Goal: Transaction & Acquisition: Download file/media

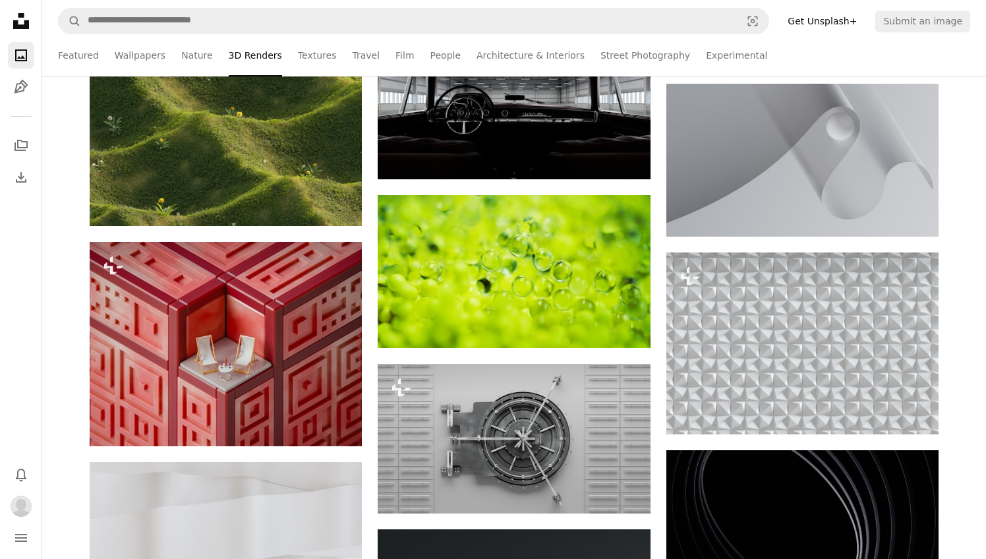
scroll to position [5618, 0]
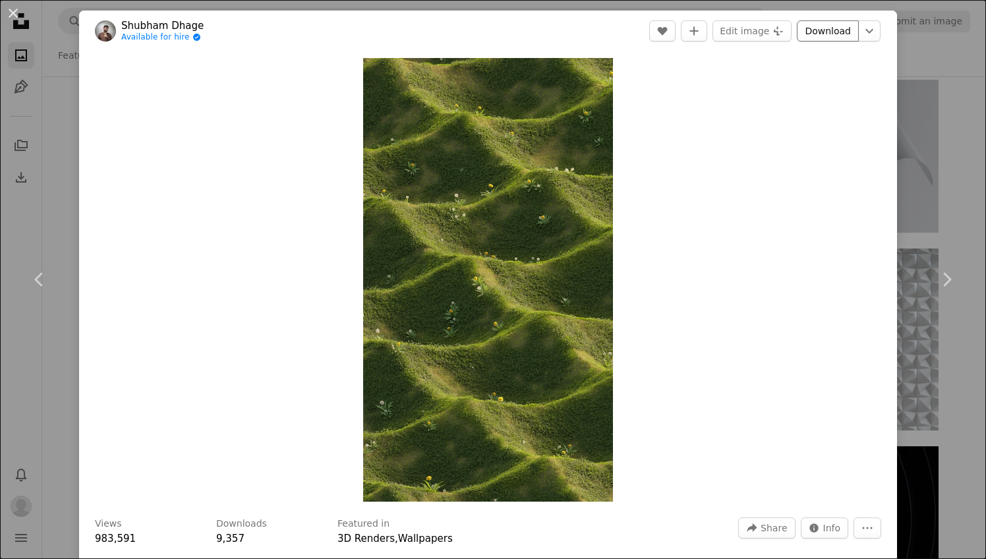
click at [837, 36] on link "Download" at bounding box center [828, 30] width 62 height 21
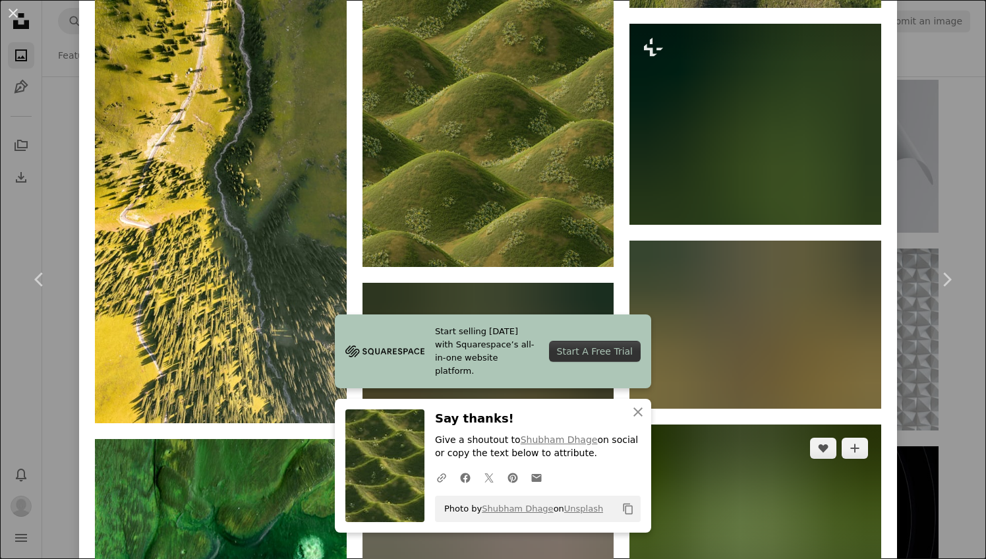
scroll to position [1159, 0]
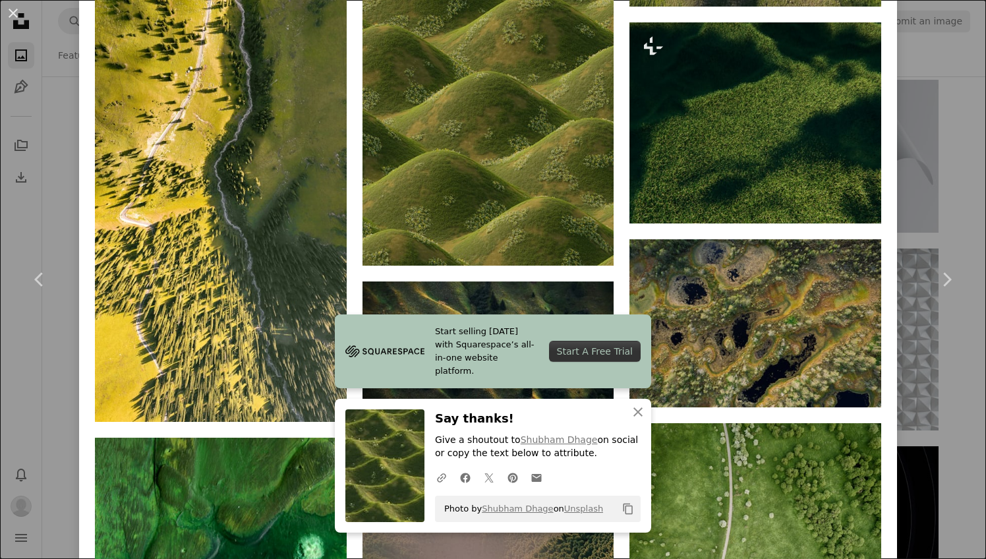
click at [951, 462] on div "An X shape Chevron left Chevron right Start selling [DATE] with Squarespace’s a…" at bounding box center [493, 279] width 986 height 559
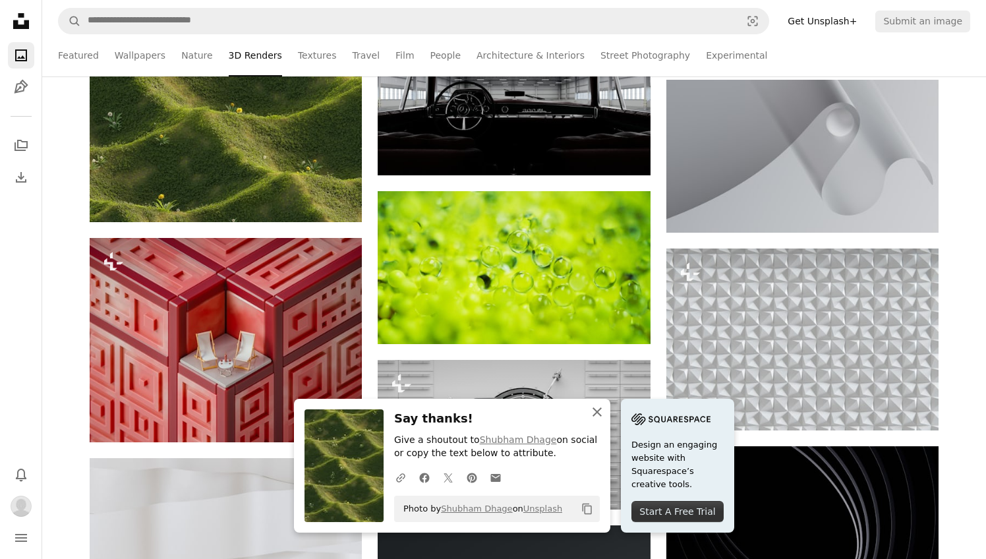
click at [600, 413] on icon "An X shape" at bounding box center [597, 412] width 16 height 16
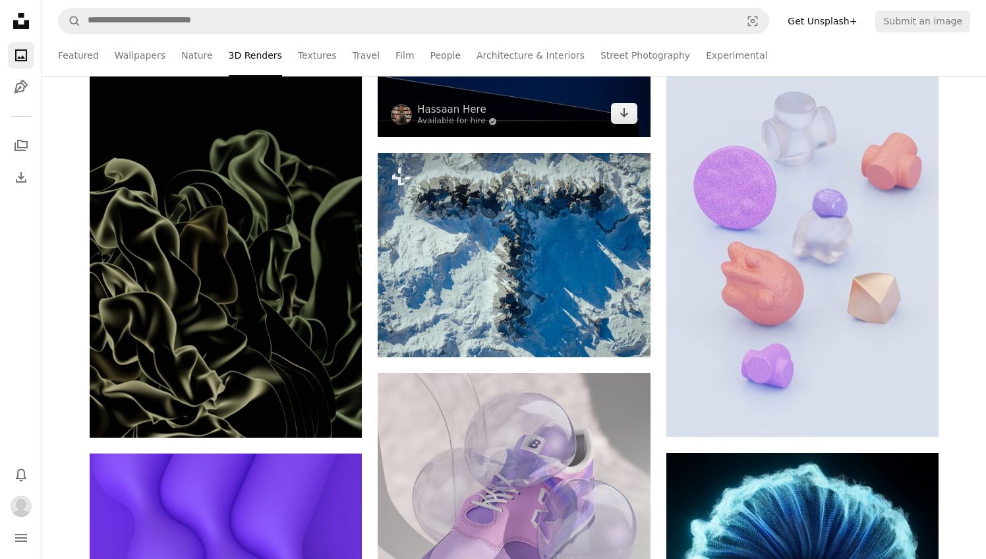
scroll to position [13595, 0]
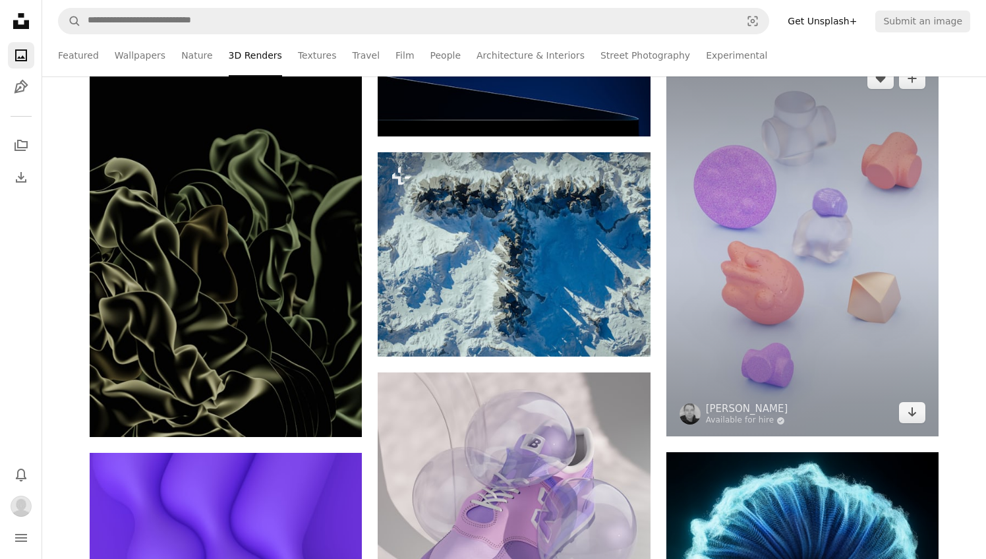
click at [736, 295] on img at bounding box center [803, 246] width 272 height 382
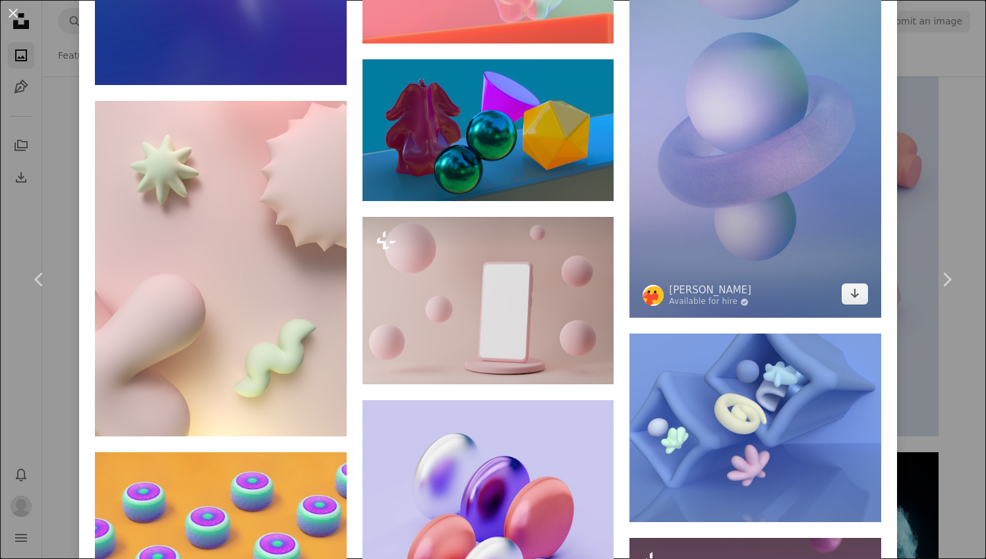
scroll to position [1428, 0]
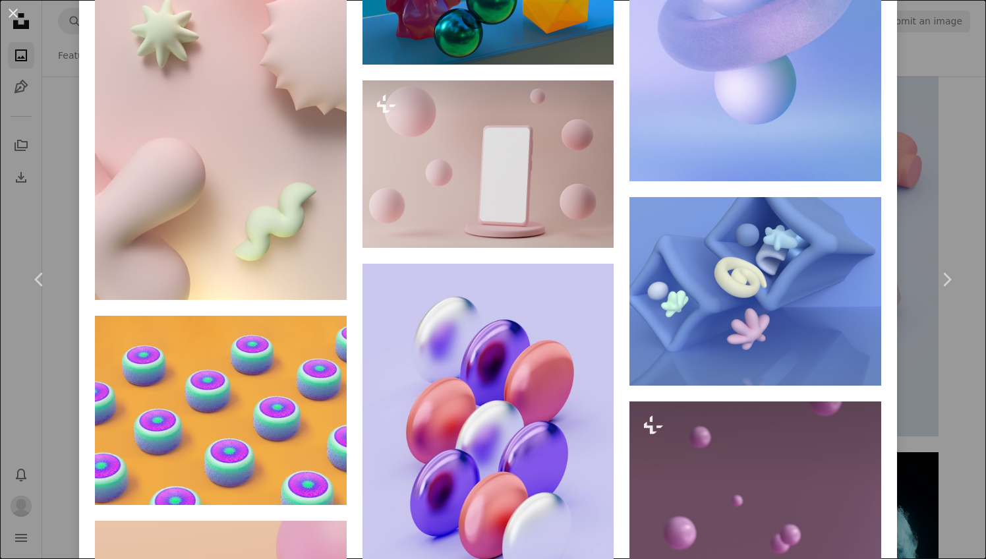
click at [947, 365] on div "An X shape Chevron left Chevron right [PERSON_NAME] Available for hire A checkm…" at bounding box center [493, 279] width 986 height 559
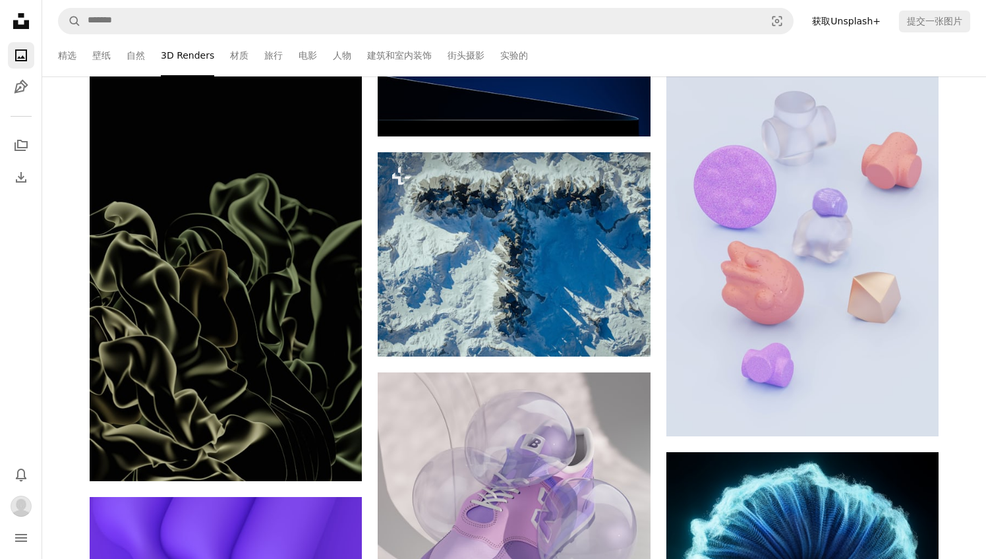
click at [758, 51] on ul "Featured 壁纸 自然 3D Renders 材质 旅行 电影 人物 建筑和室内装饰 街头摄影 实验的" at bounding box center [531, 55] width 878 height 42
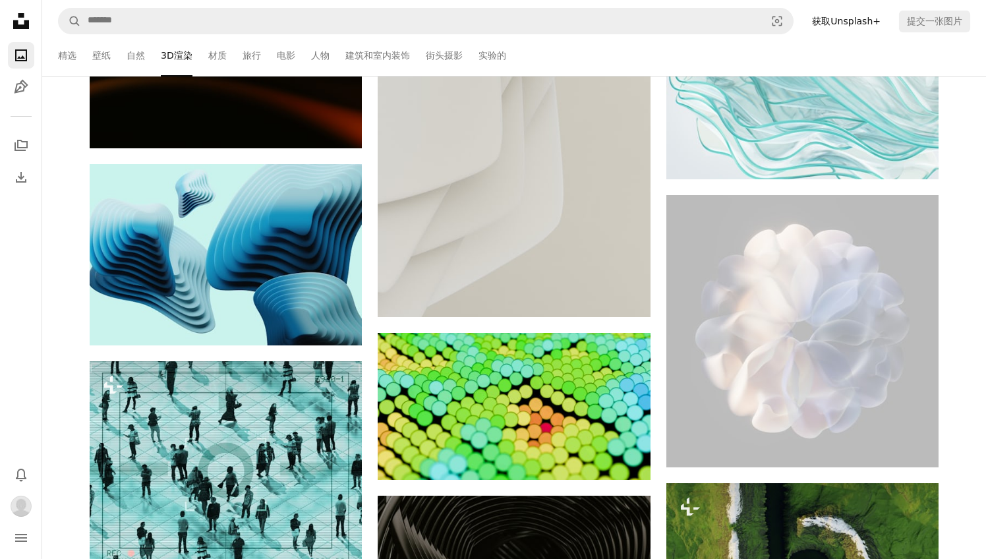
scroll to position [15927, 0]
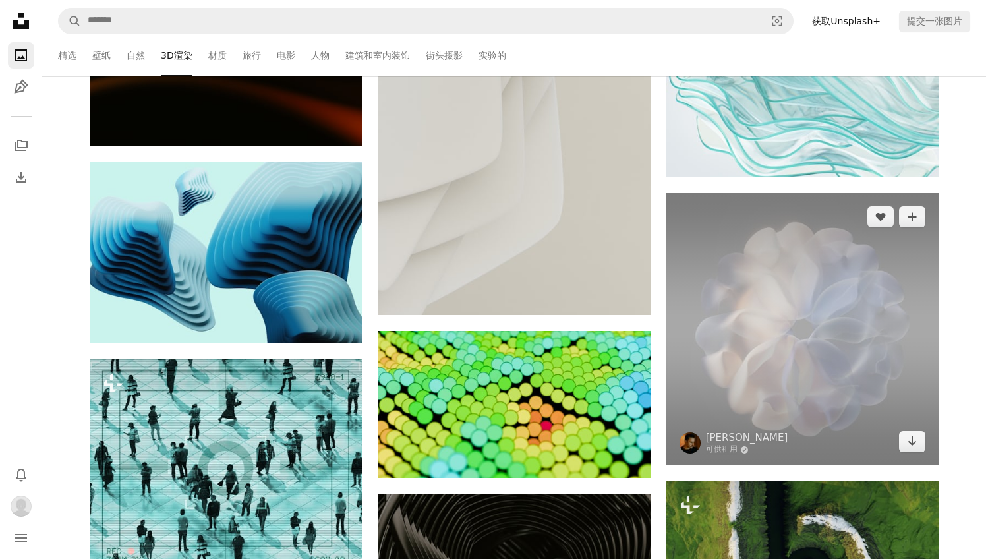
click at [781, 370] on img at bounding box center [803, 329] width 272 height 272
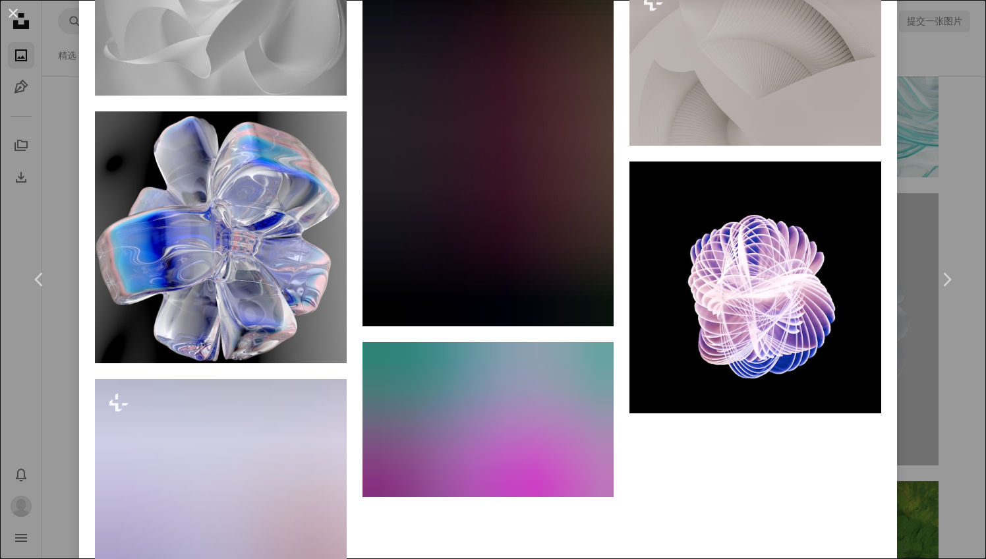
scroll to position [4565, 0]
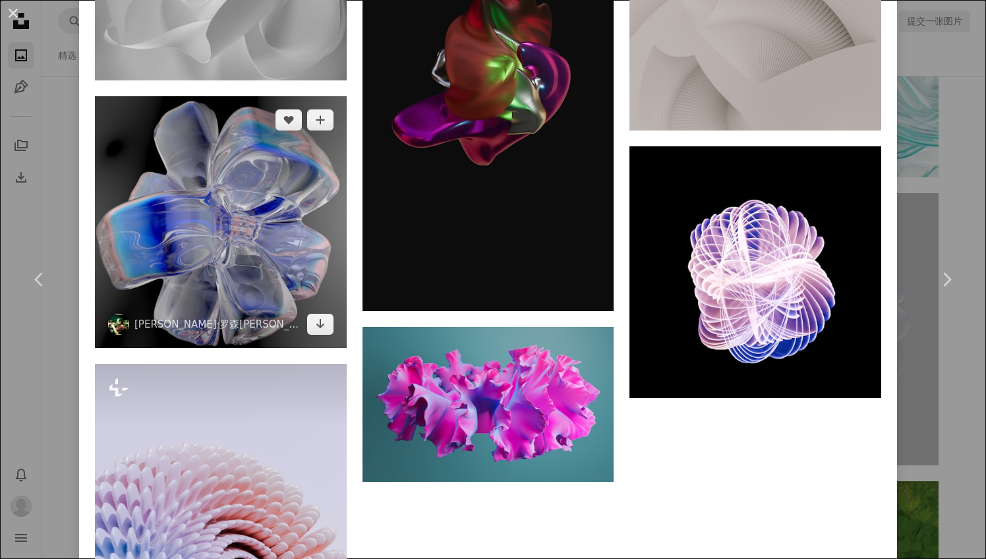
click at [331, 285] on img at bounding box center [221, 222] width 252 height 252
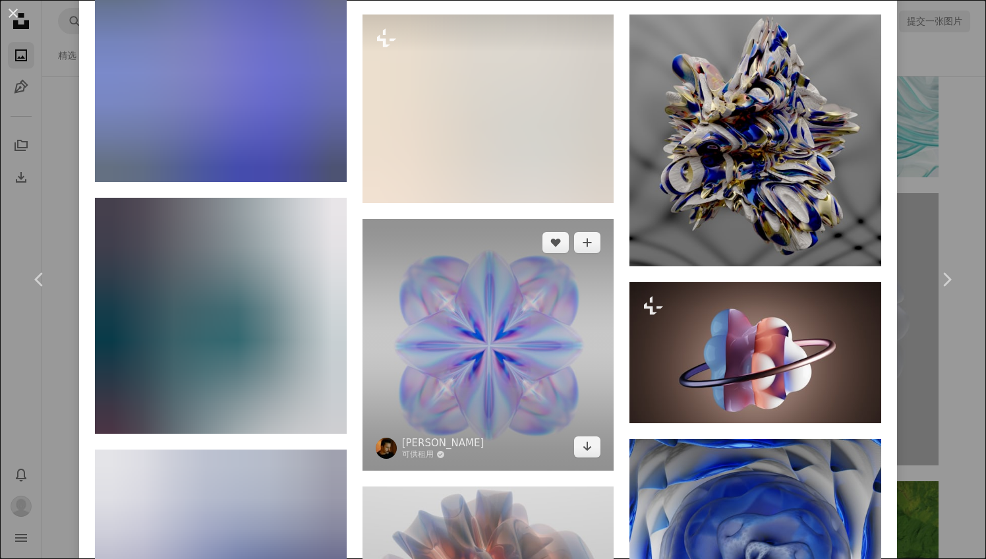
scroll to position [1469, 0]
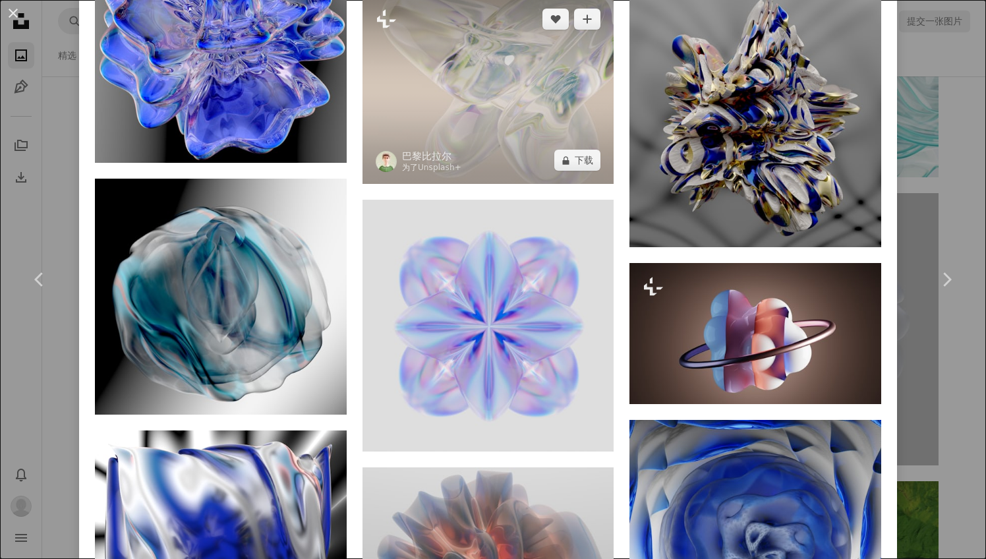
click at [562, 146] on img at bounding box center [489, 89] width 252 height 189
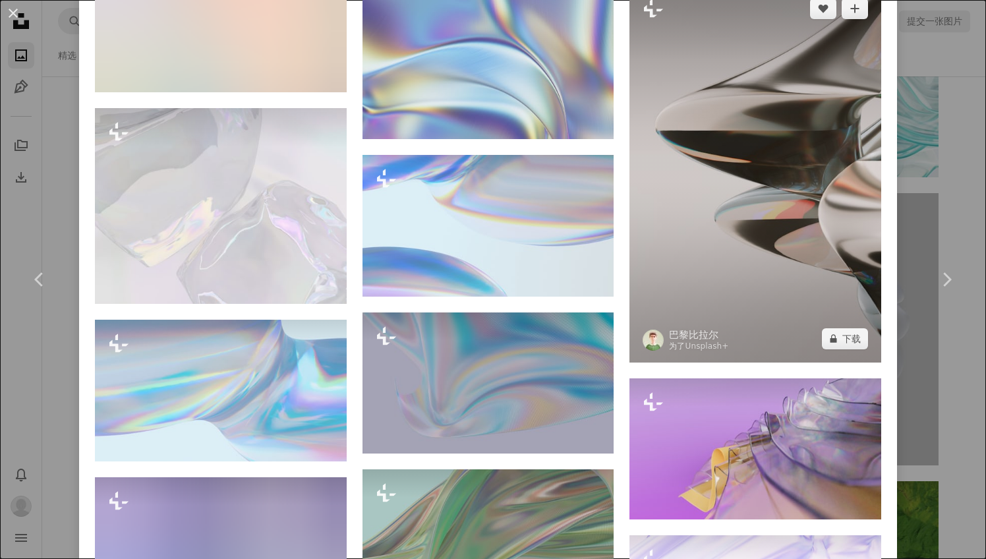
scroll to position [1609, 0]
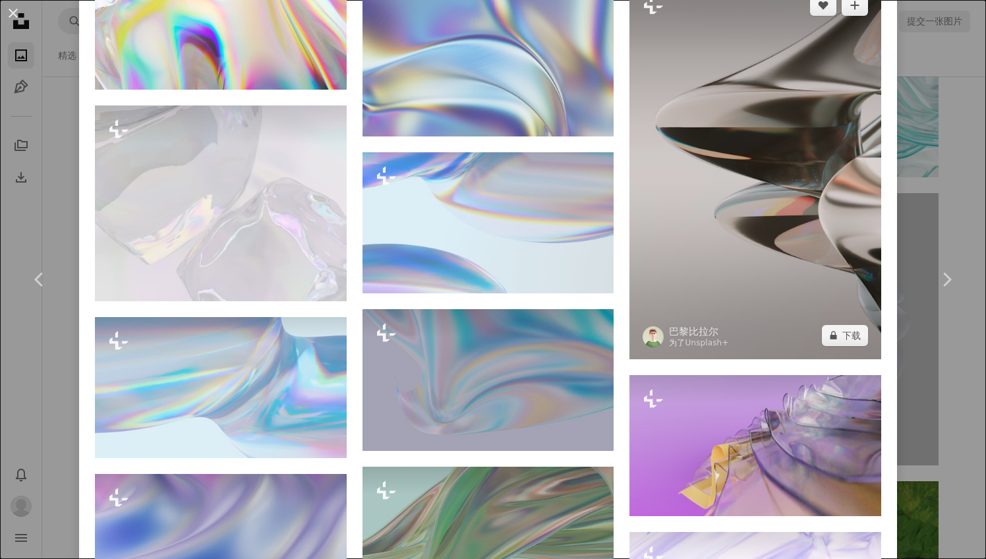
click at [805, 211] on img at bounding box center [756, 170] width 252 height 377
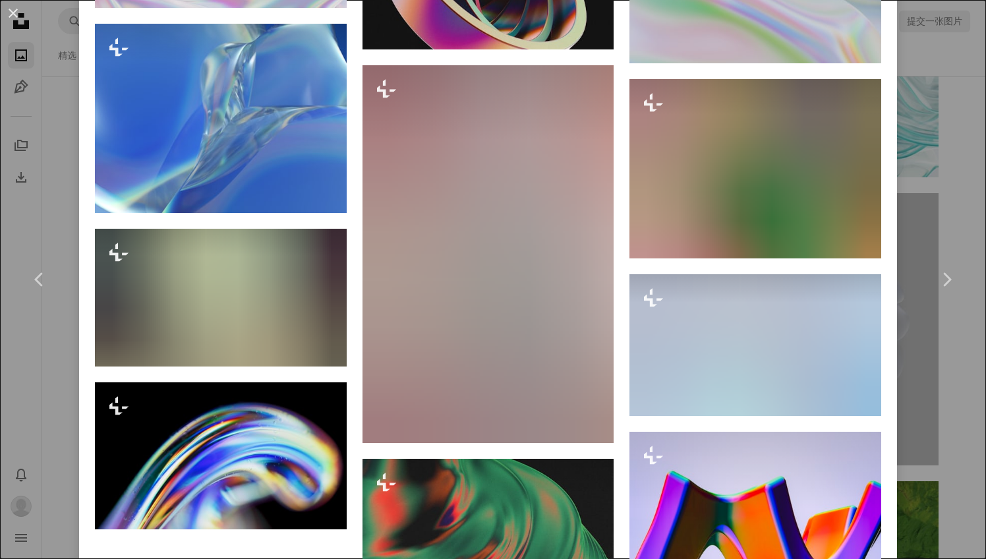
scroll to position [5391, 0]
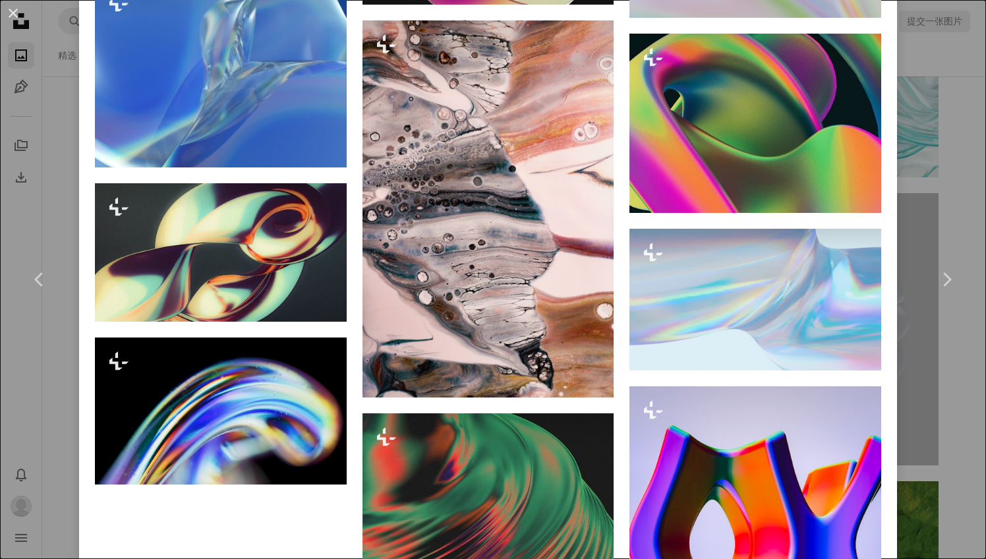
click at [965, 364] on div "An X shape Chevron left Chevron right 巴黎比拉尔 为了 Unsplash+ A heart A plus sign 编辑…" at bounding box center [493, 279] width 986 height 559
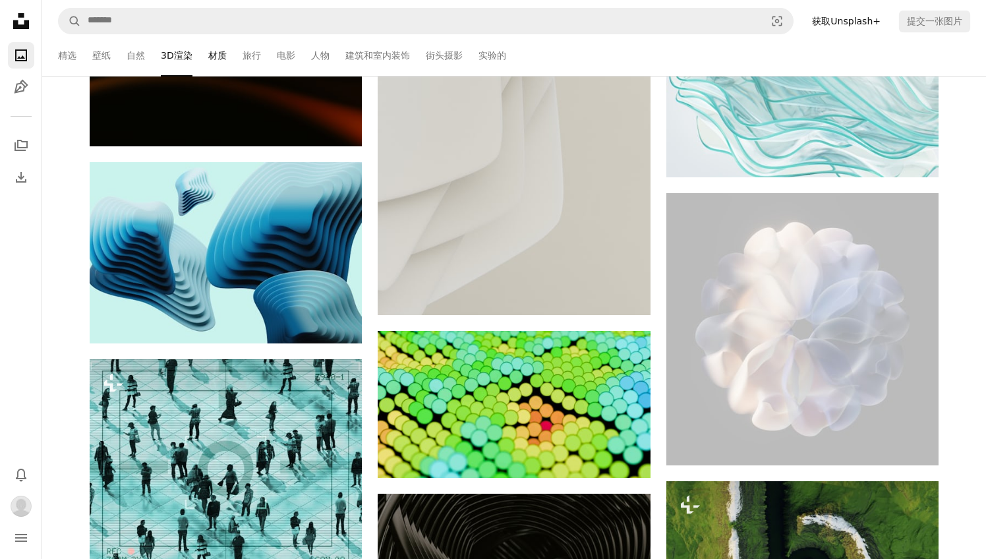
click at [220, 53] on link "材质" at bounding box center [217, 55] width 18 height 42
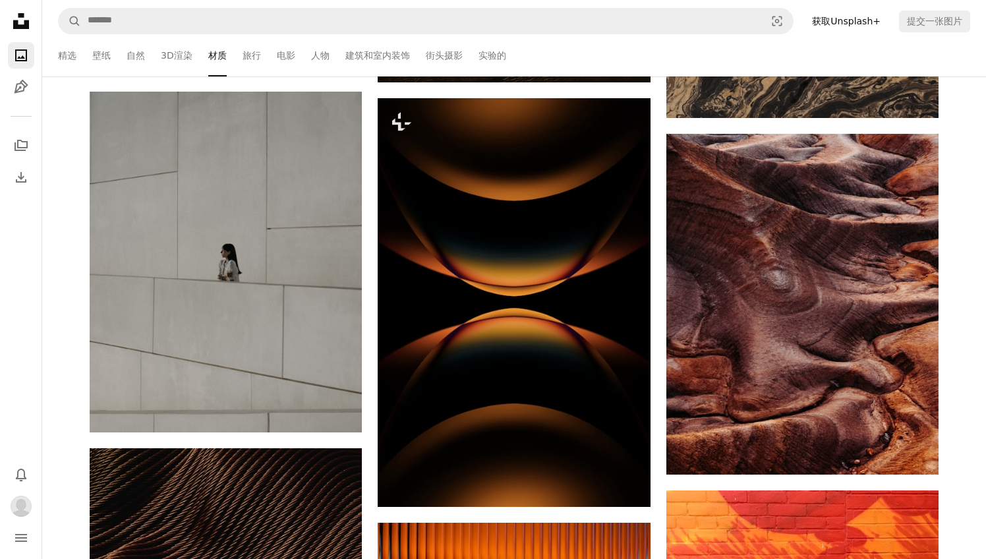
scroll to position [9497, 0]
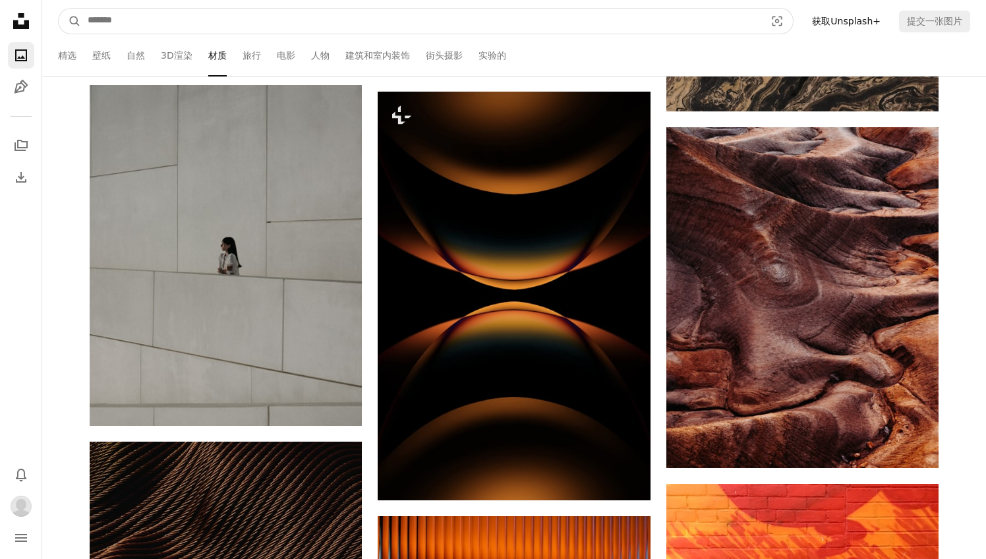
click at [282, 24] on input "查找全站点的视觉效果" at bounding box center [421, 21] width 680 height 25
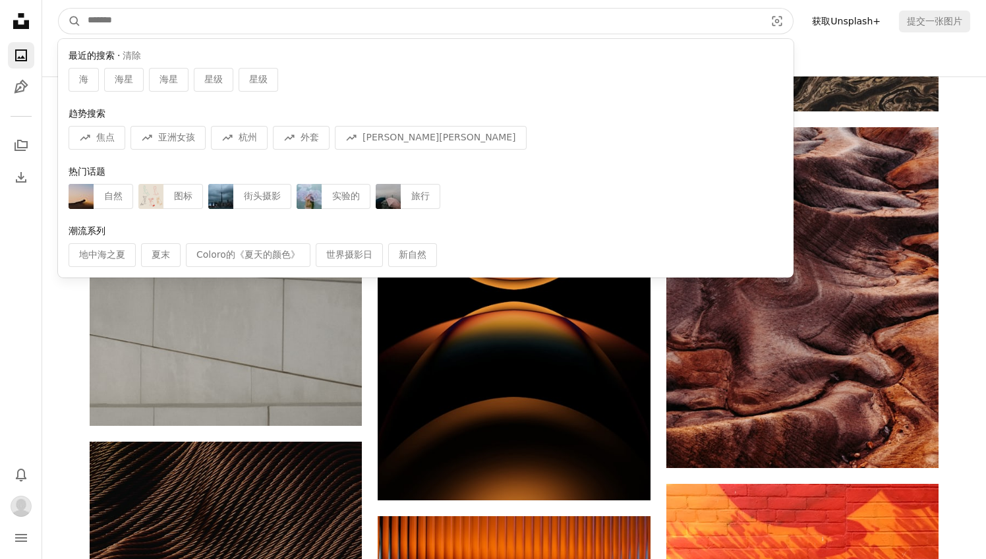
click at [552, 18] on input "查找全站点的视觉效果" at bounding box center [421, 21] width 680 height 25
paste input "******"
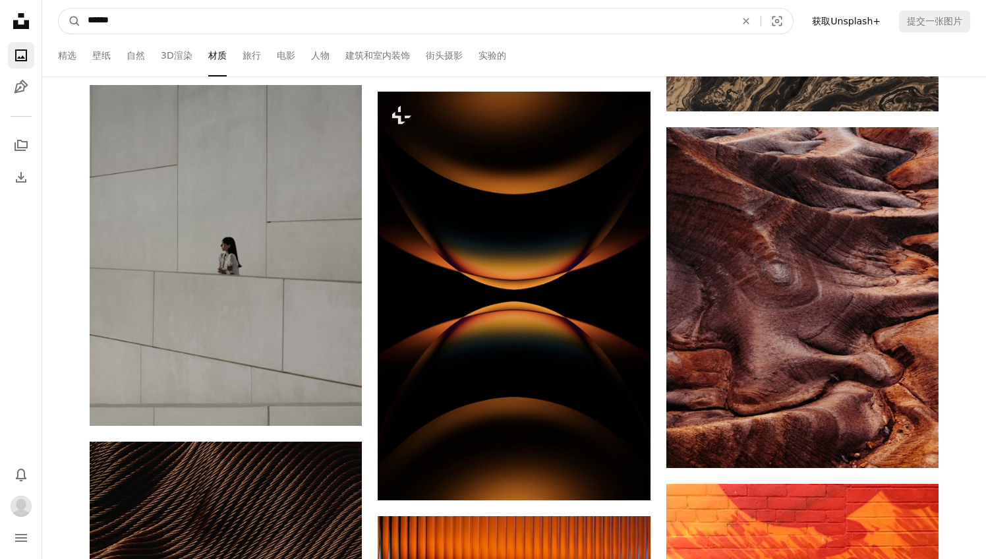
type input "******"
click at [70, 21] on button "A magnifying glass" at bounding box center [70, 21] width 22 height 25
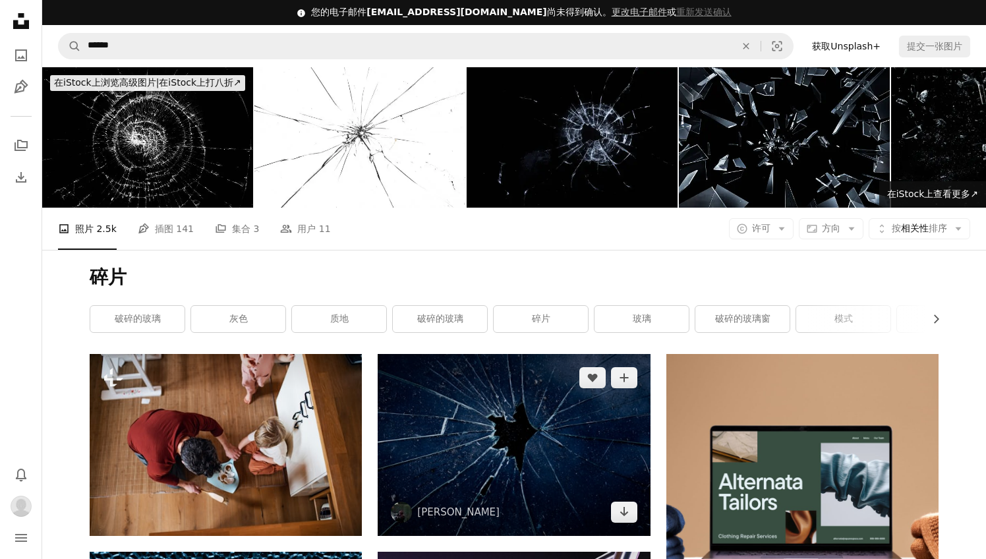
click at [463, 415] on img at bounding box center [514, 445] width 272 height 182
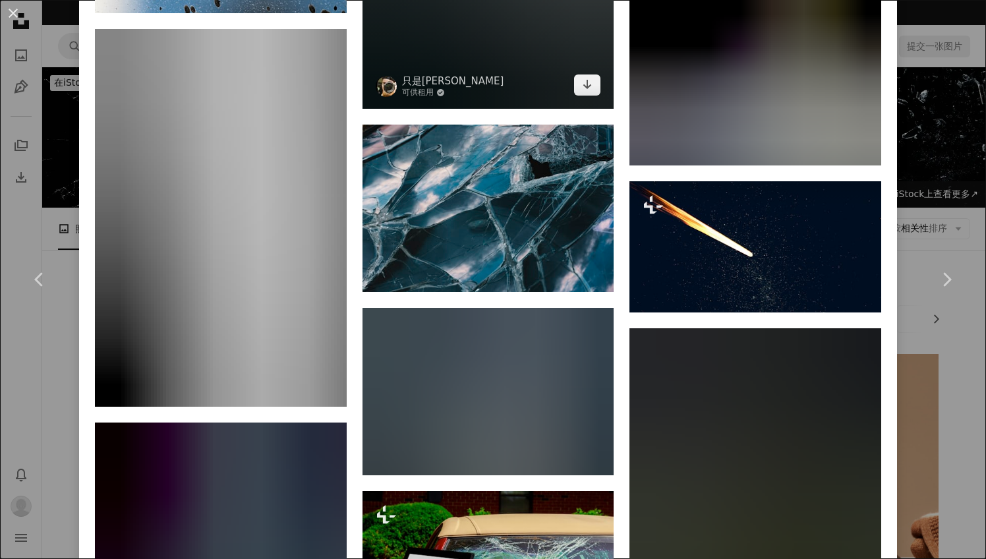
scroll to position [5779, 0]
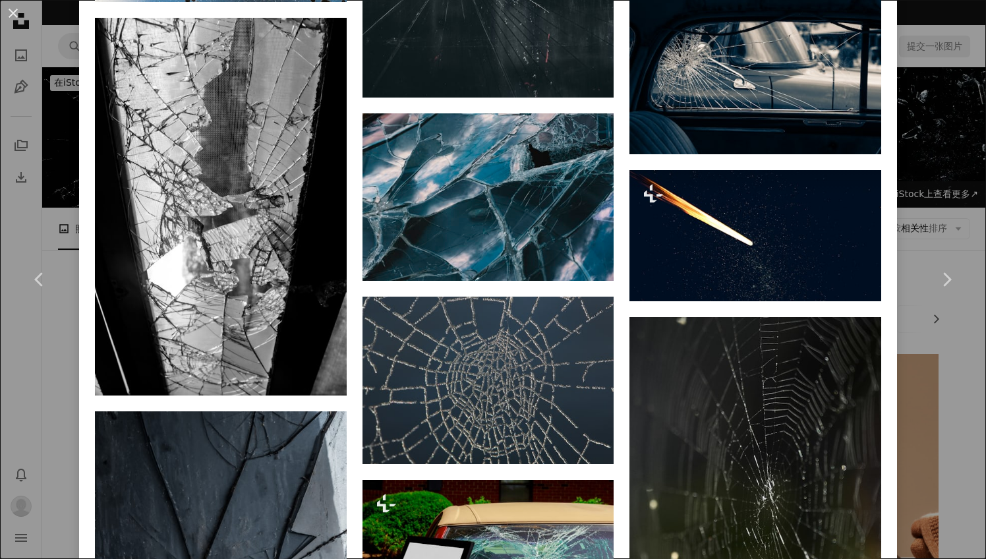
click at [943, 208] on div "An X shape Chevron left Chevron right [PERSON_NAME]·G [PERSON_NAME]_g A heart A…" at bounding box center [493, 279] width 986 height 559
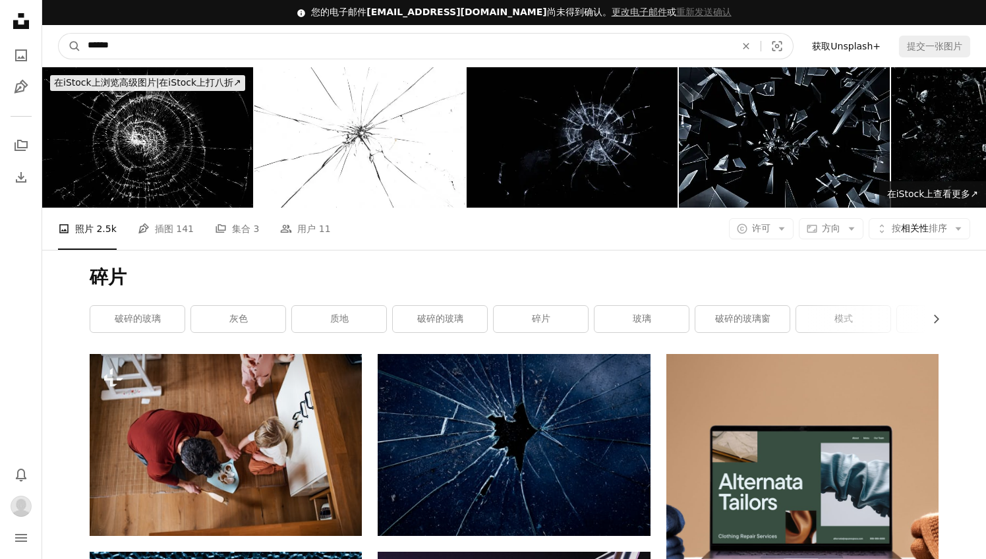
click at [590, 53] on input "******" at bounding box center [406, 46] width 651 height 25
drag, startPoint x: 121, startPoint y: 47, endPoint x: 67, endPoint y: 48, distance: 54.7
click at [67, 48] on form "A magnifying glass ****** An X shape Visual search" at bounding box center [426, 46] width 736 height 26
type input "*"
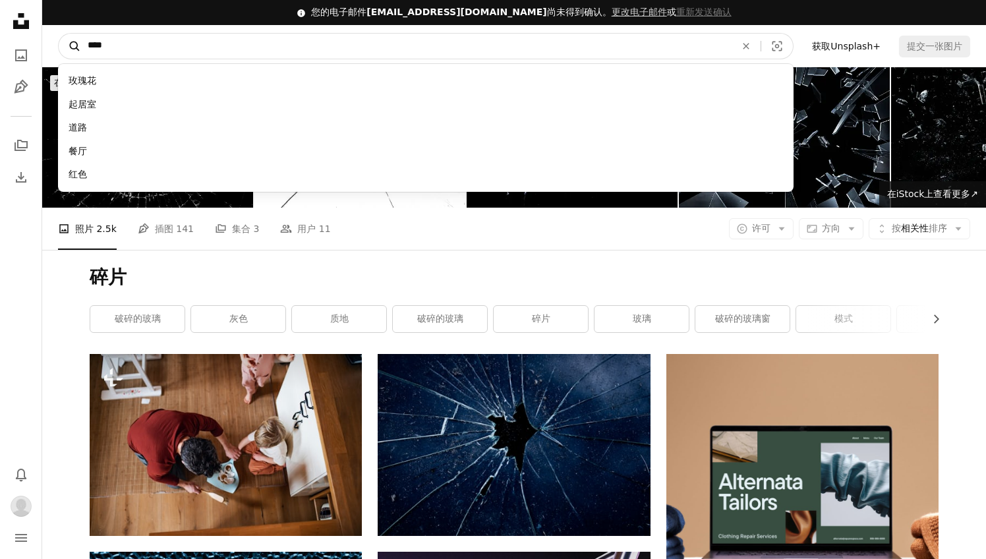
type input "*****"
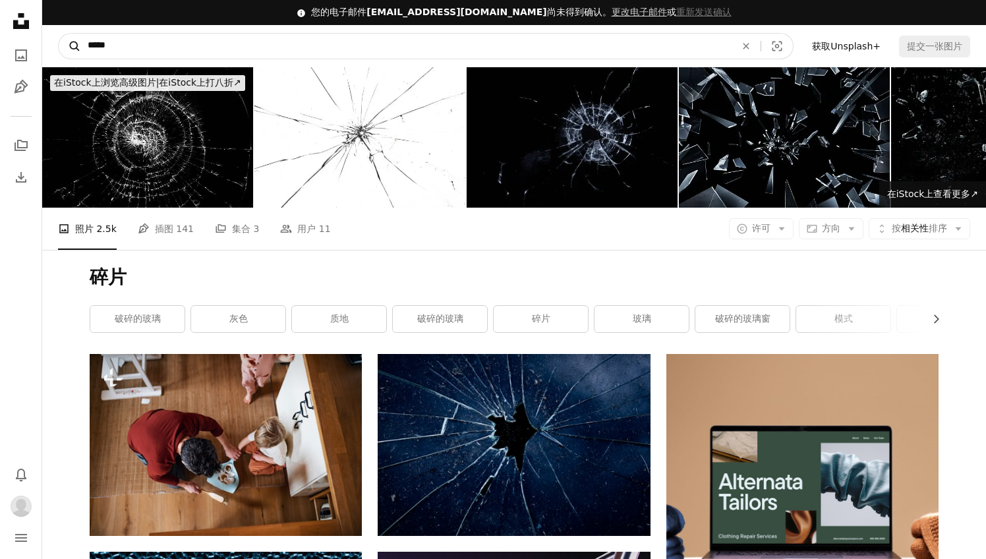
click at [70, 45] on button "A magnifying glass" at bounding box center [70, 46] width 22 height 25
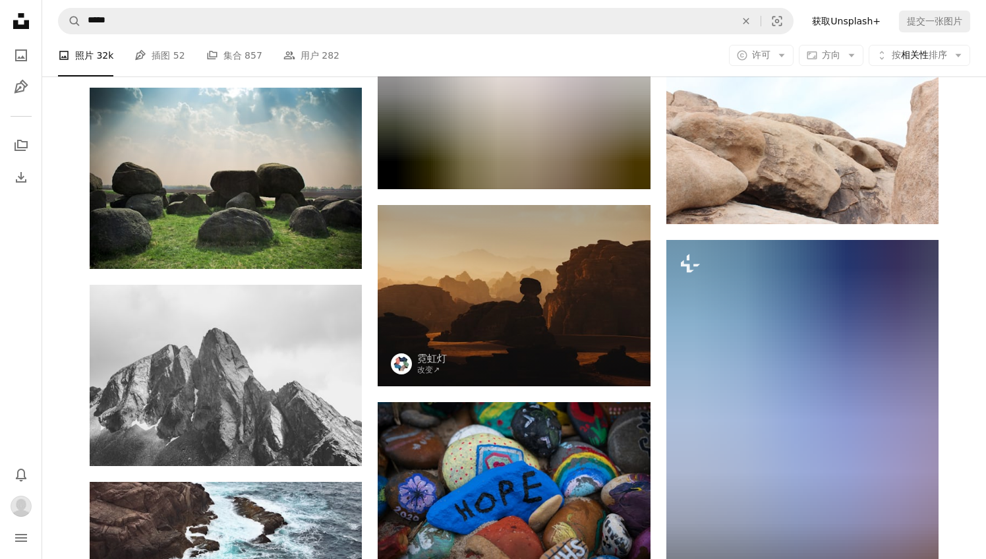
scroll to position [3799, 0]
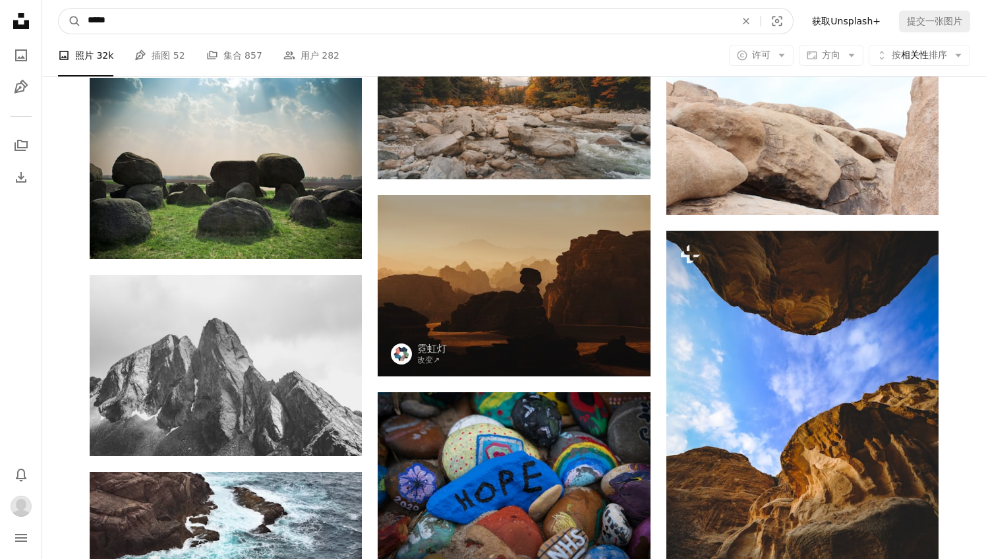
drag, startPoint x: 148, startPoint y: 24, endPoint x: 47, endPoint y: 20, distance: 101.6
click at [47, 20] on nav "A magnifying glass ***** An X shape Visual search Filters 获取Unsplash+ 提交一张图片" at bounding box center [514, 21] width 944 height 42
drag, startPoint x: 108, startPoint y: 24, endPoint x: 84, endPoint y: 24, distance: 24.4
click at [84, 24] on input "*****" at bounding box center [406, 21] width 651 height 25
type input "**"
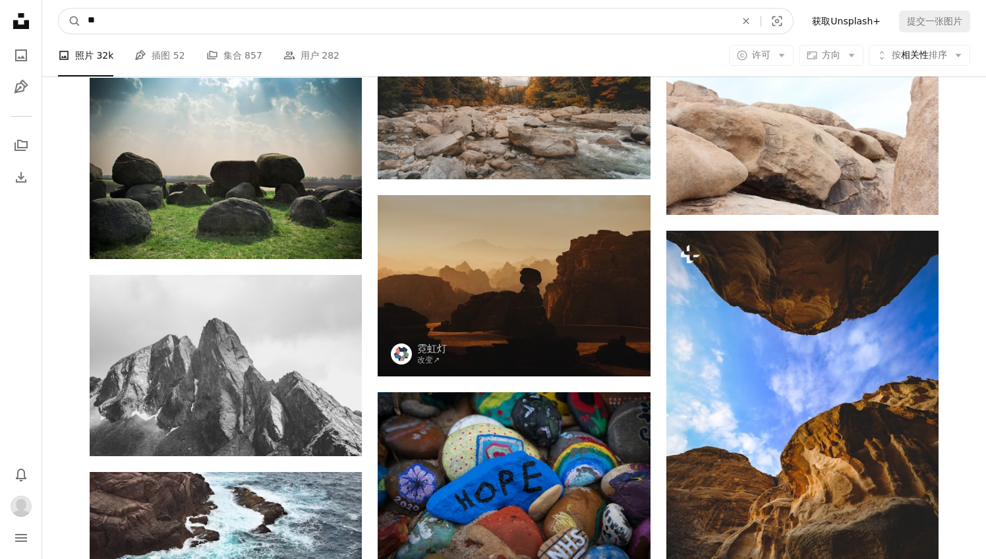
click at [70, 21] on button "A magnifying glass" at bounding box center [70, 21] width 22 height 25
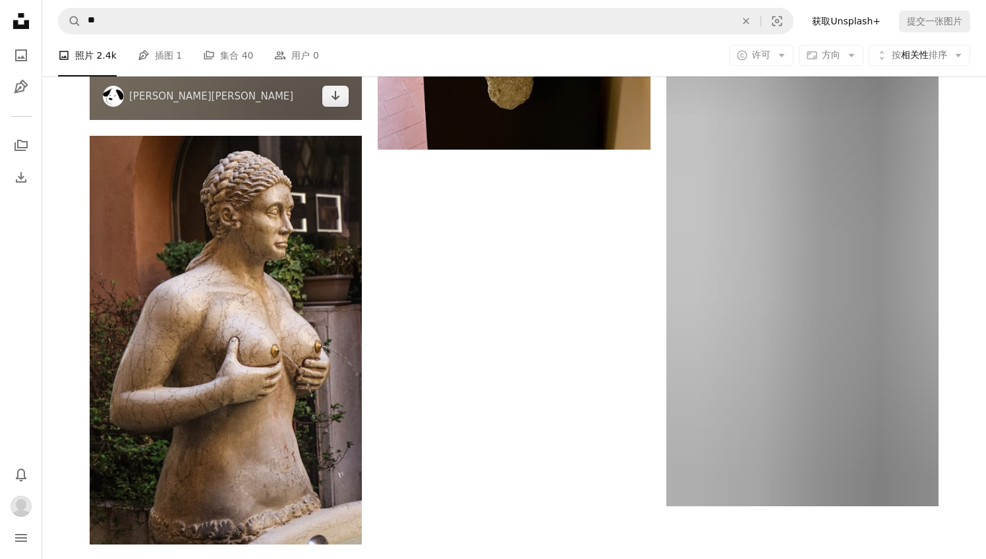
scroll to position [2474, 0]
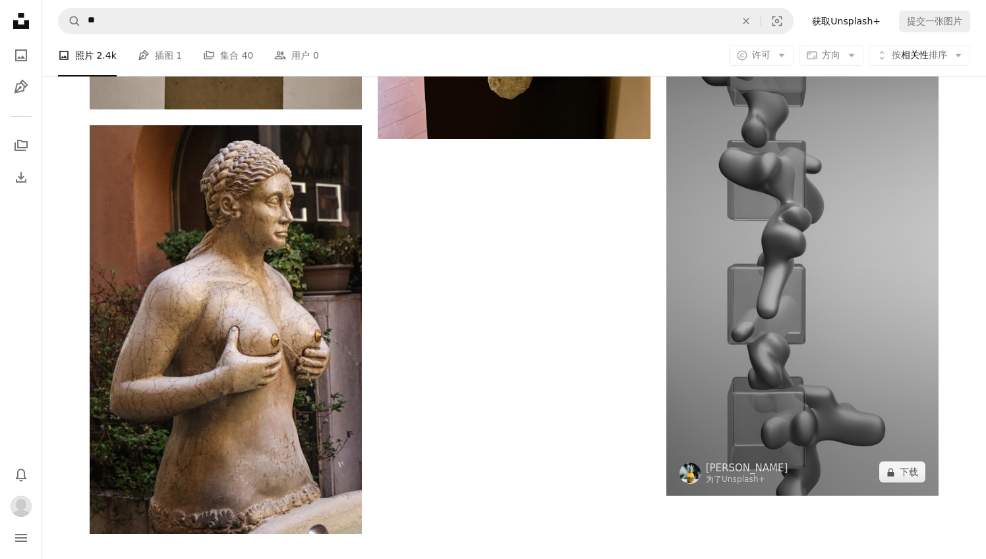
click at [766, 269] on img at bounding box center [803, 253] width 272 height 485
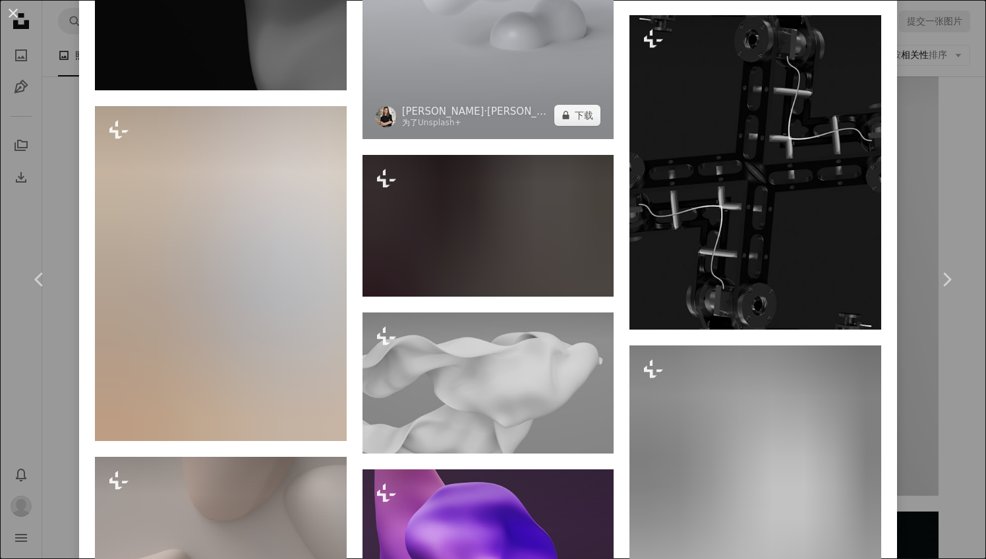
scroll to position [3207, 0]
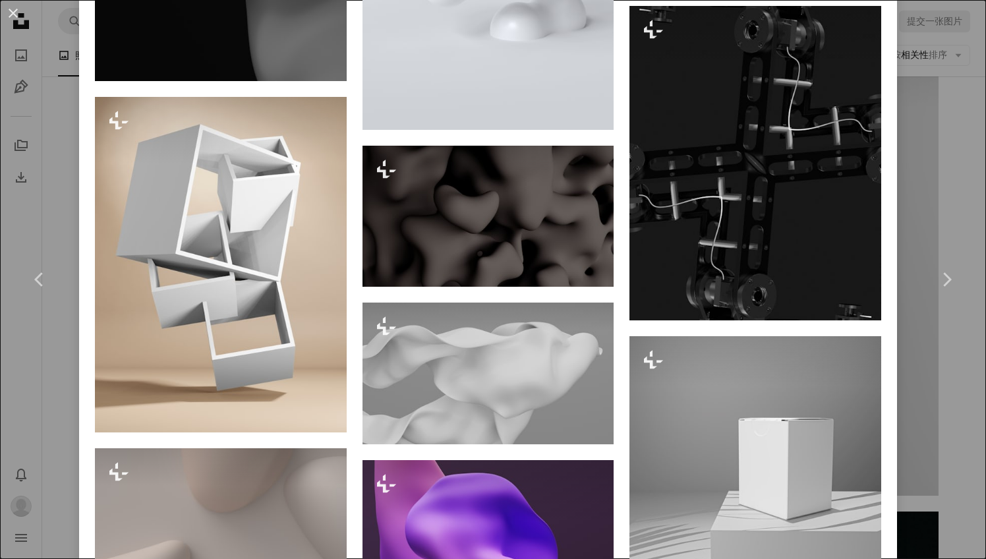
click at [943, 162] on div "An X shape Chevron left Chevron right [PERSON_NAME] 为了 Unsplash+ A heart A plus…" at bounding box center [493, 279] width 986 height 559
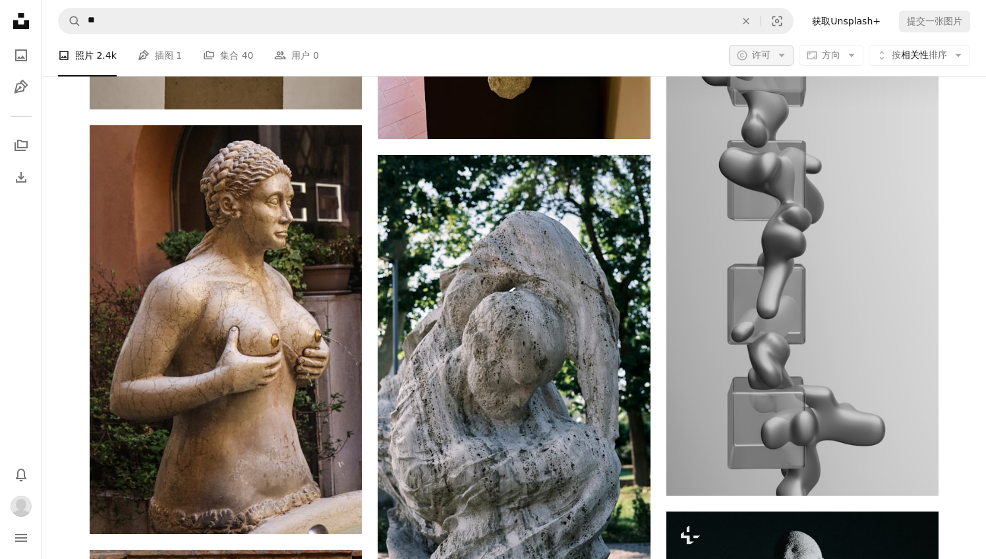
click at [787, 60] on icon "Arrow down" at bounding box center [782, 55] width 12 height 12
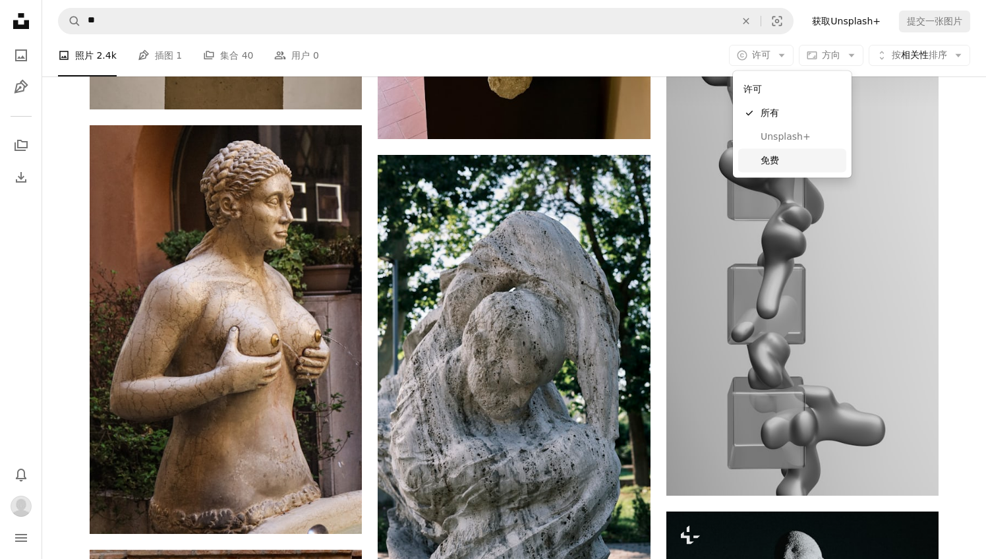
click at [769, 152] on link "免费" at bounding box center [792, 160] width 108 height 24
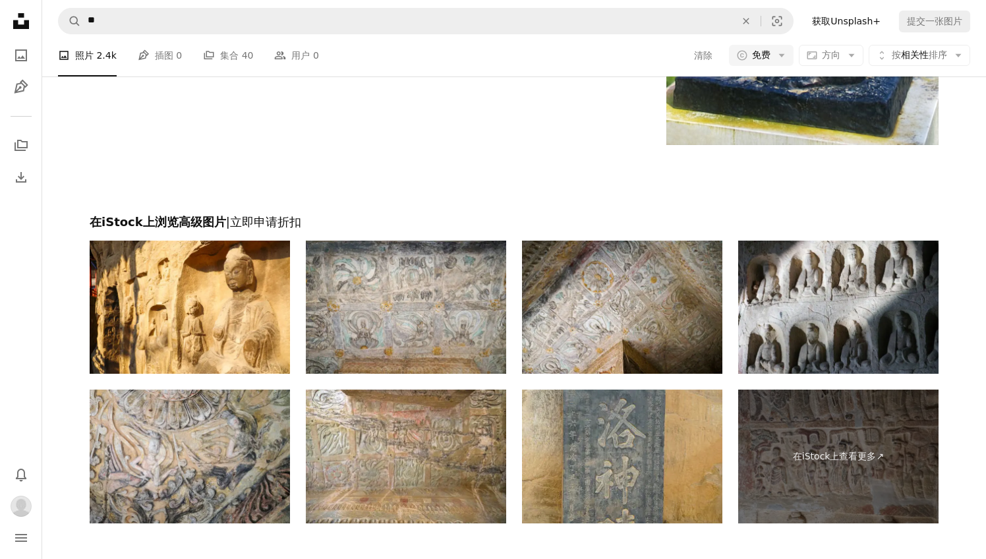
scroll to position [3325, 0]
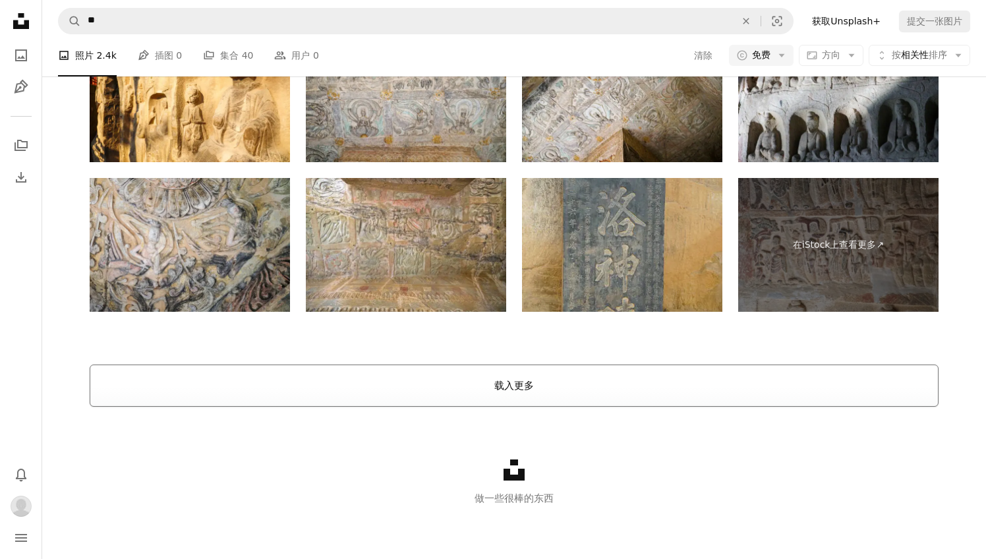
click at [359, 380] on button "载入更多" at bounding box center [514, 386] width 849 height 42
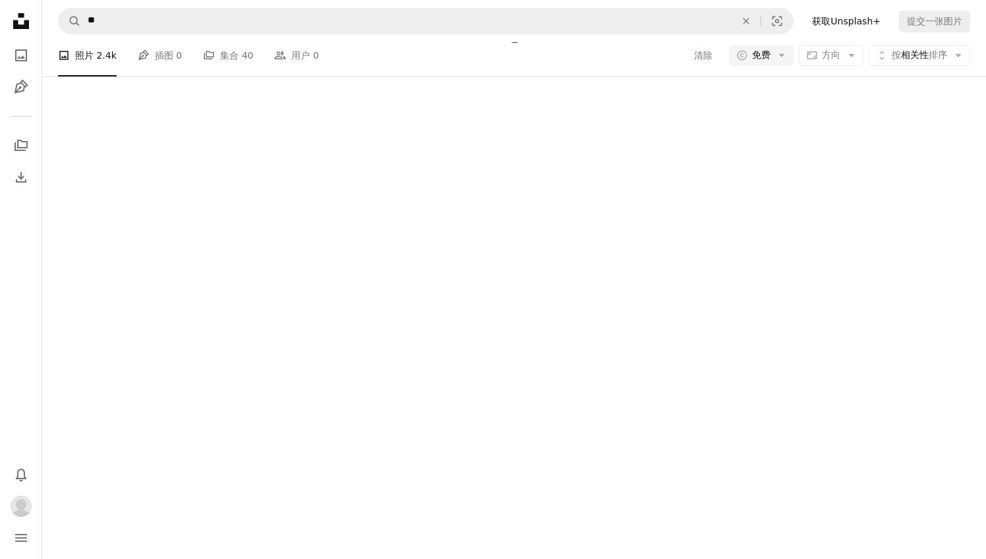
scroll to position [3488, 0]
